Goal: Task Accomplishment & Management: Manage account settings

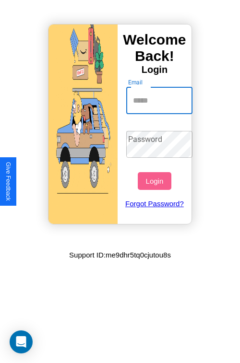
click at [160, 100] on input "Email" at bounding box center [159, 100] width 67 height 27
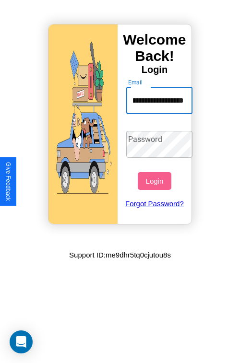
scroll to position [0, 45]
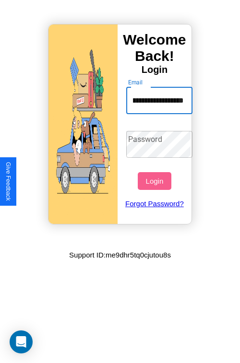
type input "**********"
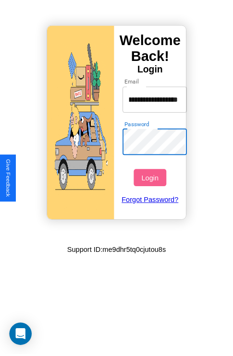
scroll to position [0, 0]
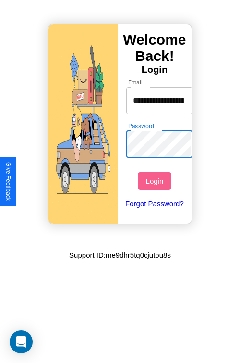
click at [155, 181] on button "Login" at bounding box center [154, 181] width 33 height 18
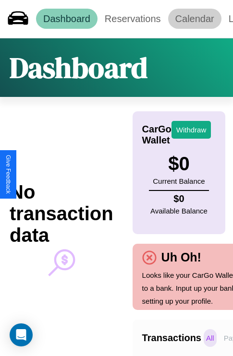
click at [194, 19] on link "Calendar" at bounding box center [194, 19] width 53 height 20
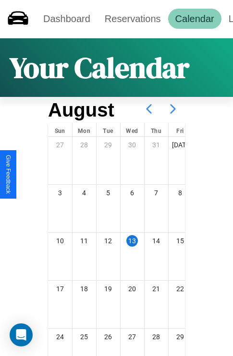
click at [173, 109] on icon at bounding box center [173, 109] width 24 height 24
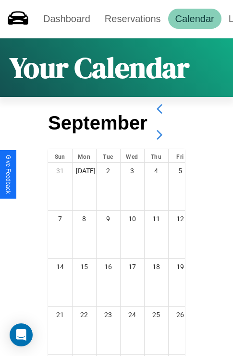
click at [159, 135] on icon at bounding box center [159, 135] width 24 height 24
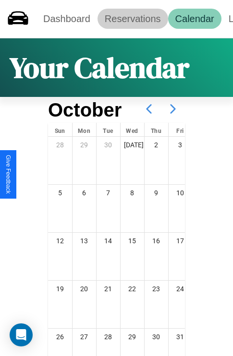
click at [132, 19] on link "Reservations" at bounding box center [132, 19] width 71 height 20
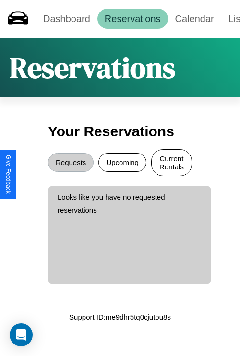
click at [171, 164] on button "Current Rentals" at bounding box center [171, 162] width 41 height 27
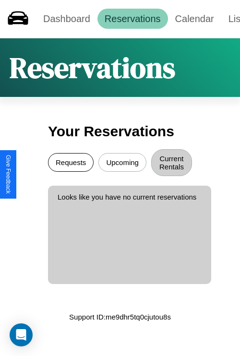
click at [71, 164] on button "Requests" at bounding box center [71, 162] width 46 height 19
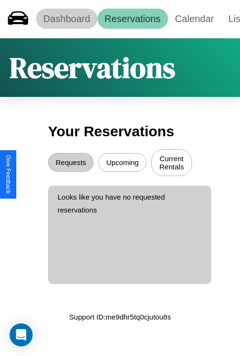
click at [66, 19] on link "Dashboard" at bounding box center [66, 19] width 61 height 20
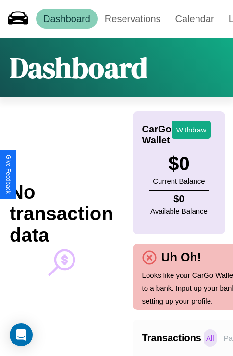
scroll to position [0, 68]
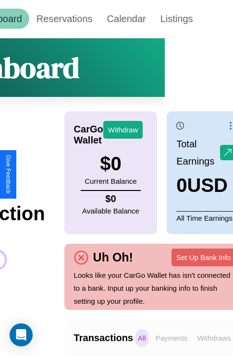
click at [214, 338] on p "Withdraws" at bounding box center [213, 338] width 38 height 18
